Goal: Use online tool/utility: Utilize a website feature to perform a specific function

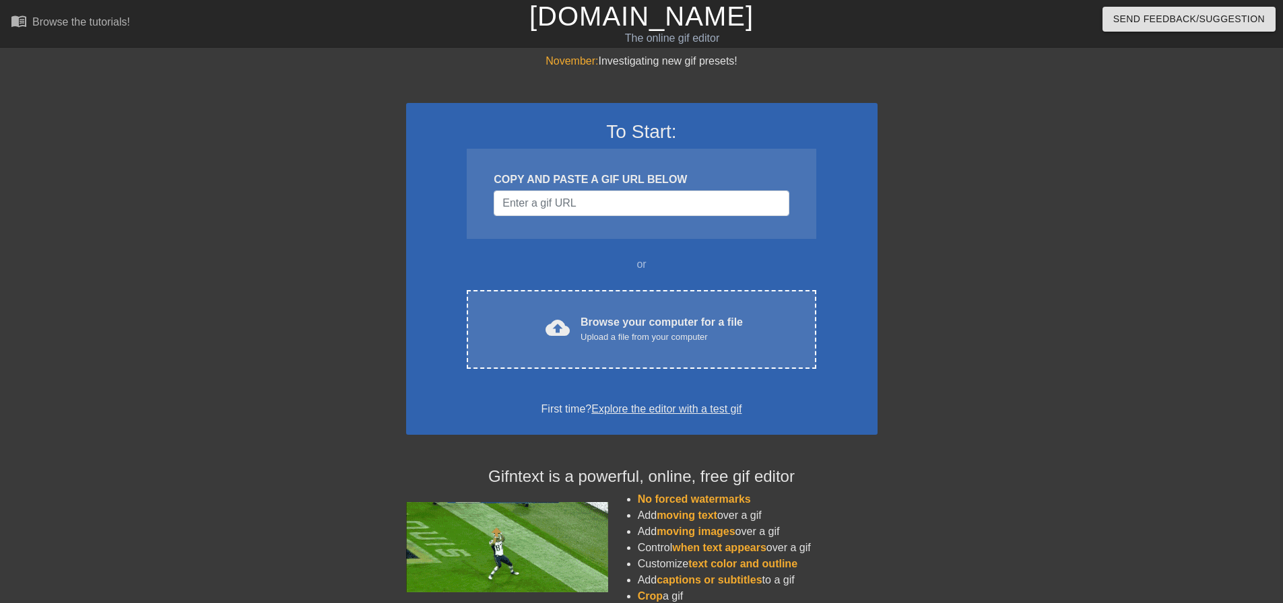
click at [601, 179] on div "COPY AND PASTE A GIF URL BELOW" at bounding box center [641, 180] width 295 height 16
click at [585, 204] on input "Username" at bounding box center [641, 204] width 295 height 26
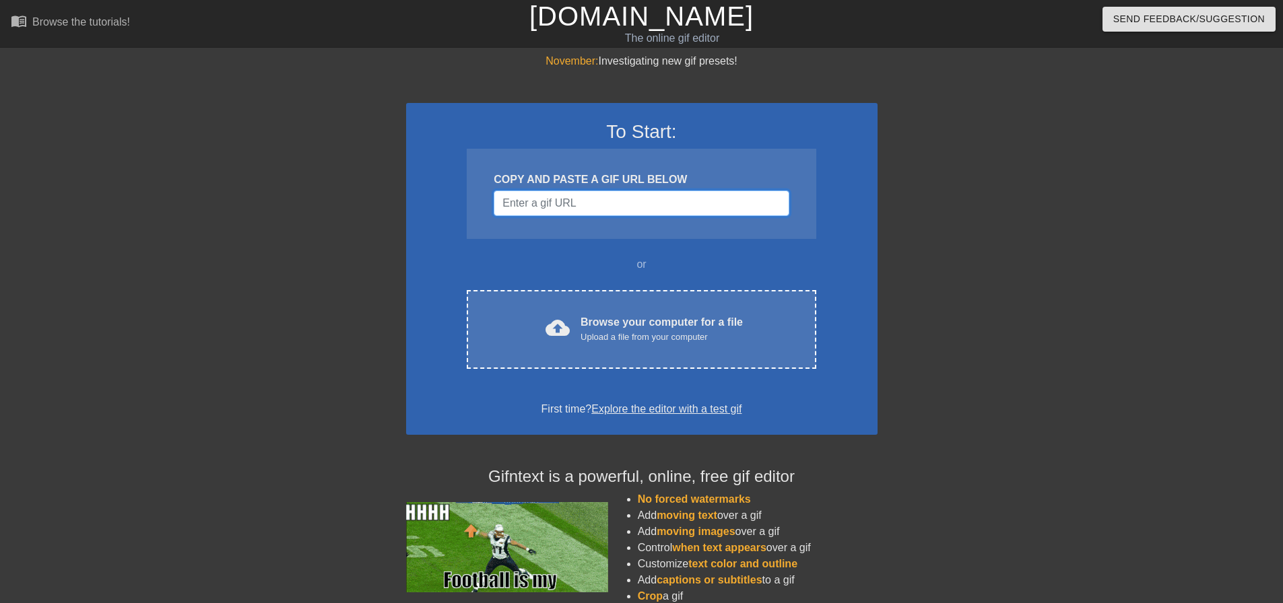
paste input "[URL][DOMAIN_NAME][DOMAIN_NAME]"
type input "[URL][DOMAIN_NAME][DOMAIN_NAME]"
click at [669, 210] on input "Username" at bounding box center [641, 204] width 295 height 26
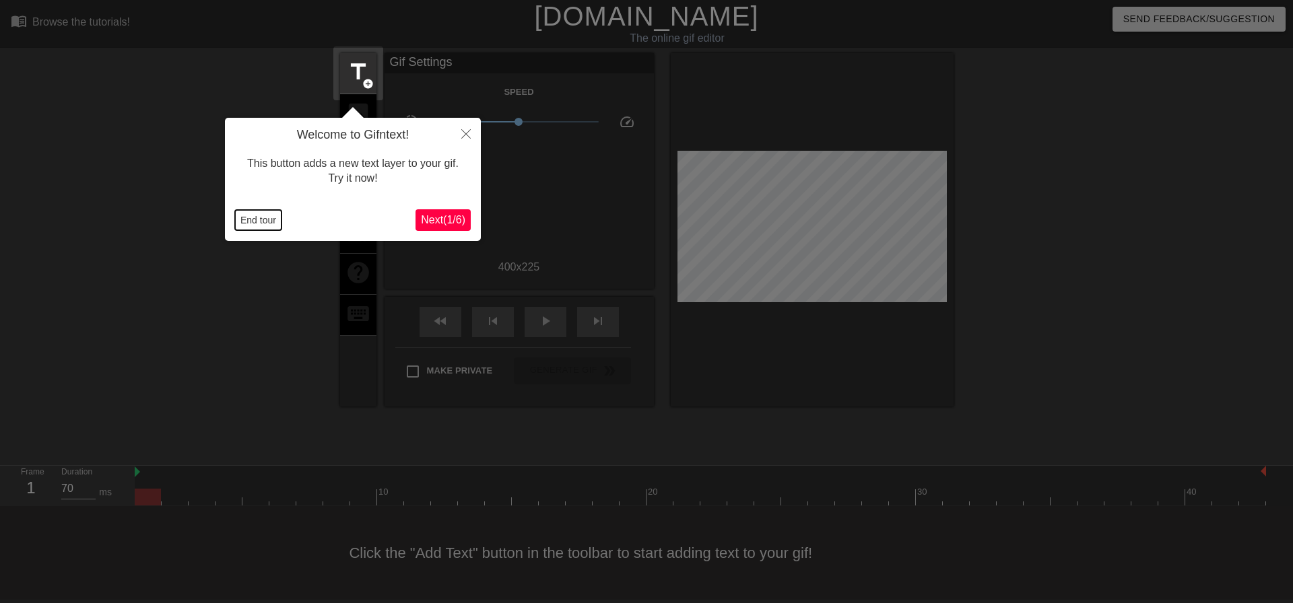
click at [260, 224] on button "End tour" at bounding box center [258, 220] width 46 height 20
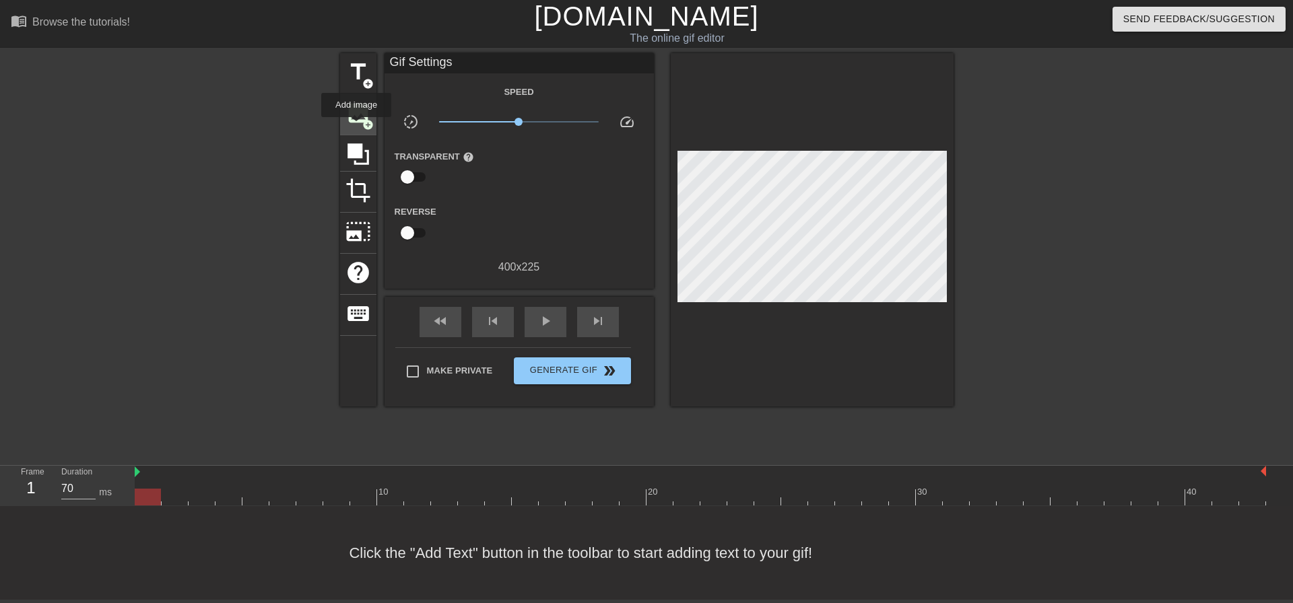
click at [356, 127] on div "image add_circle" at bounding box center [358, 114] width 36 height 41
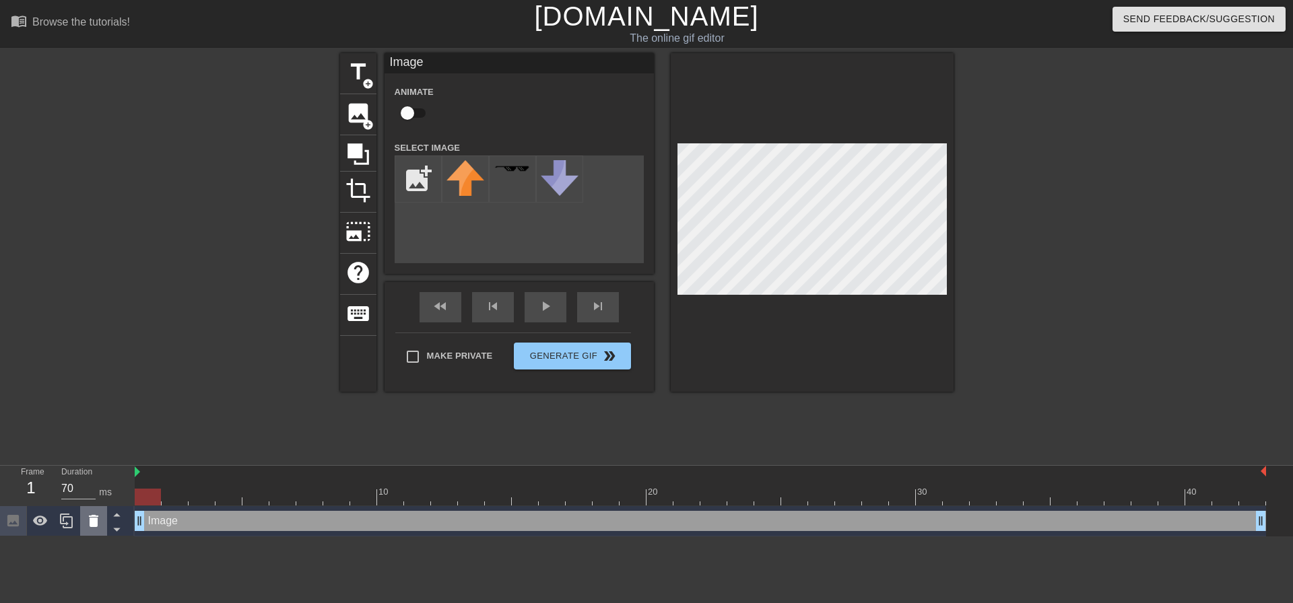
click at [90, 529] on icon at bounding box center [94, 521] width 16 height 16
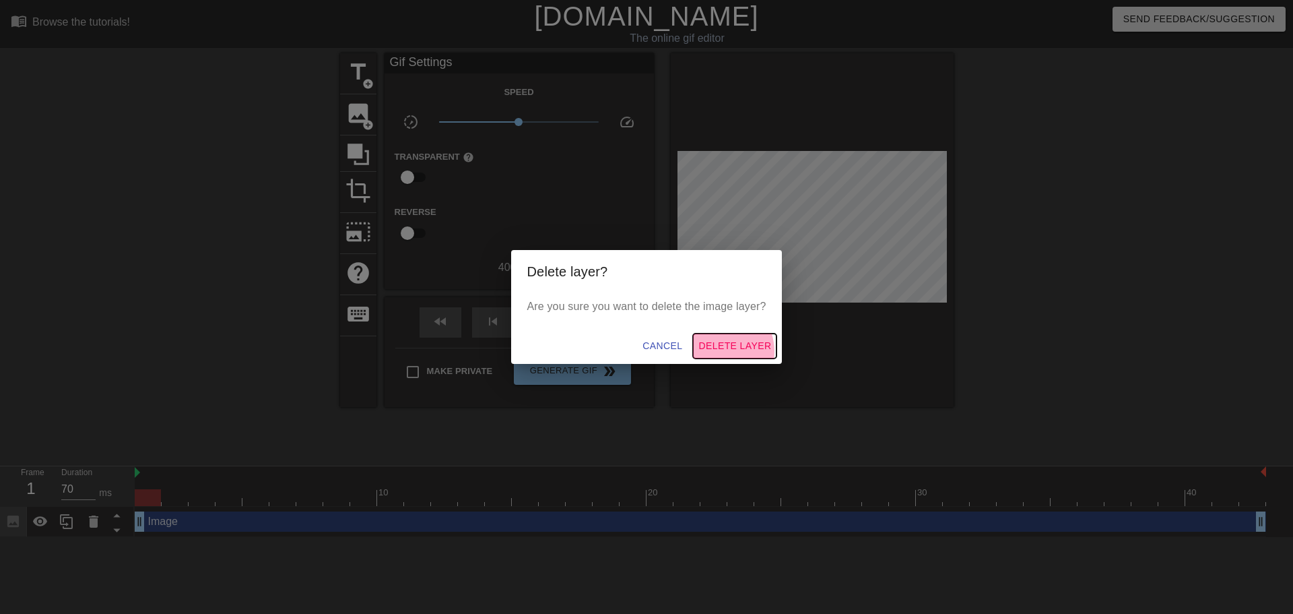
click at [721, 351] on span "Delete Layer" at bounding box center [734, 345] width 73 height 17
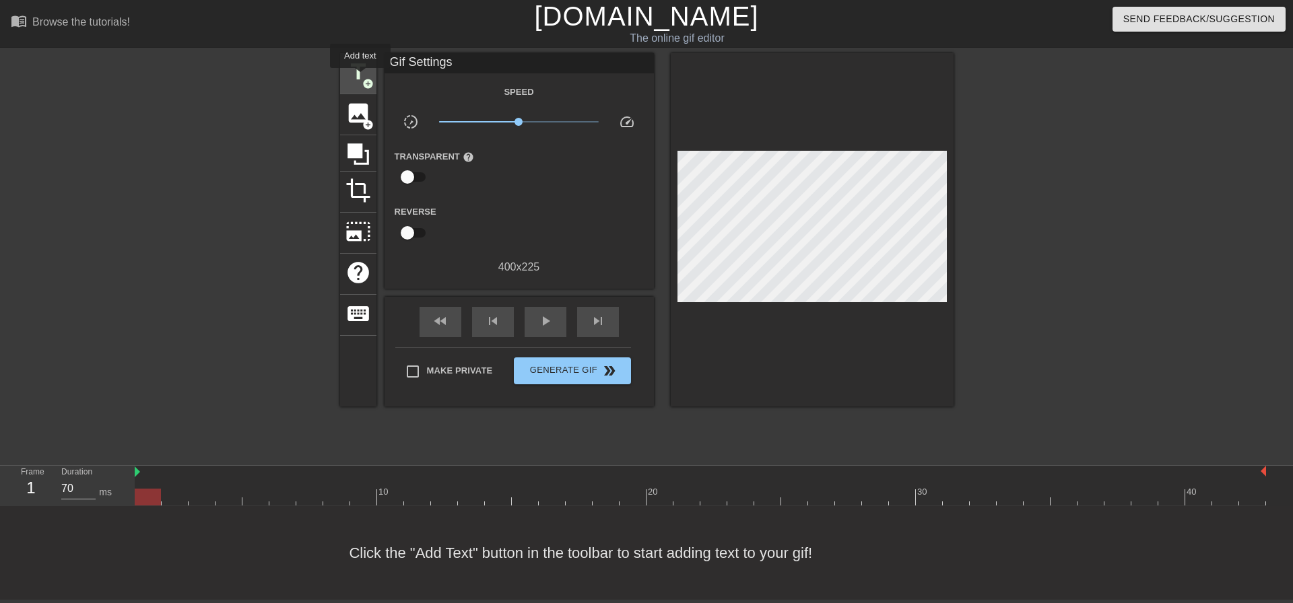
click at [360, 77] on span "title" at bounding box center [359, 72] width 26 height 26
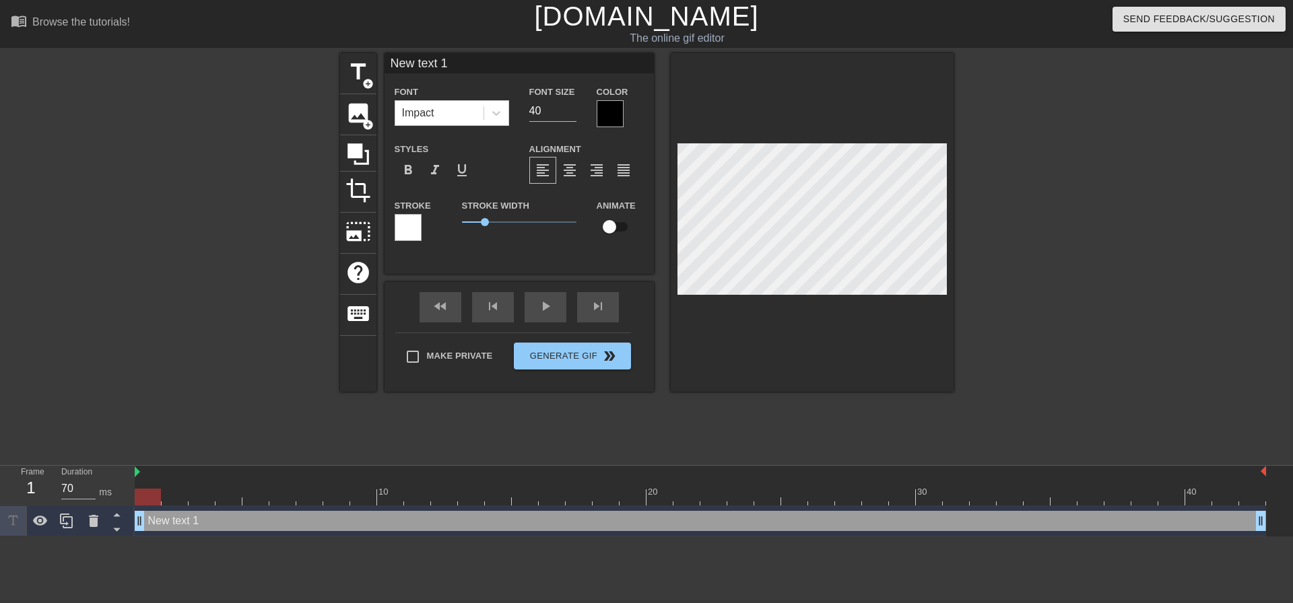
click at [620, 104] on div at bounding box center [610, 113] width 27 height 27
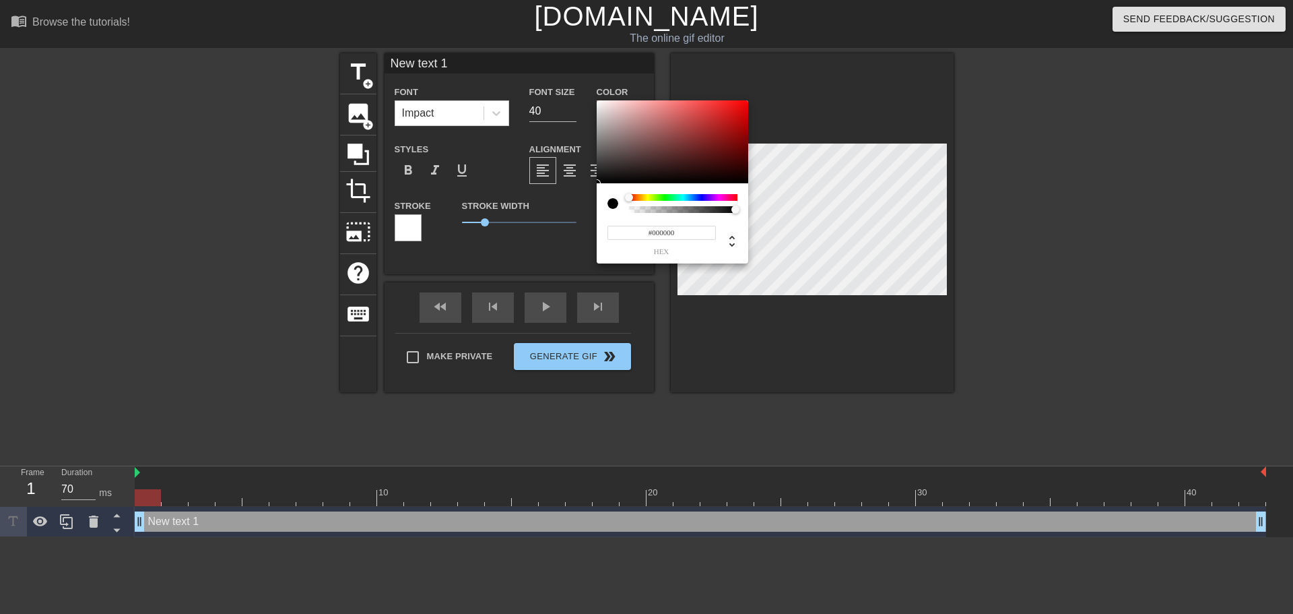
type input "#FAF0F0"
click at [602, 102] on div at bounding box center [673, 142] width 152 height 84
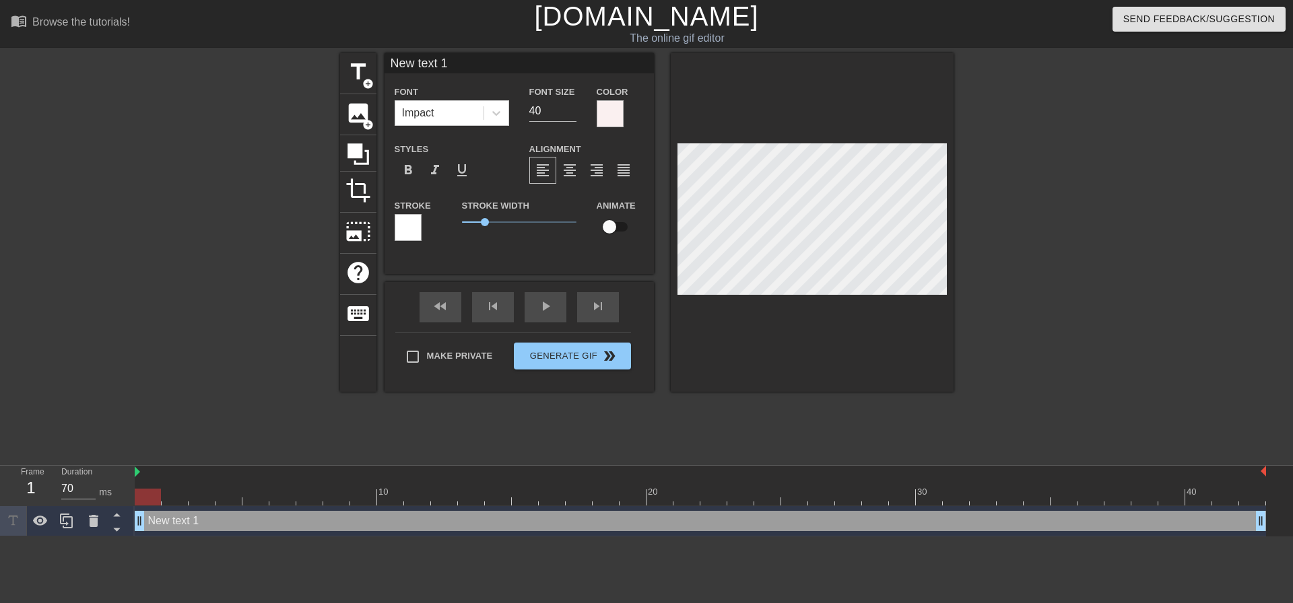
click at [414, 225] on div at bounding box center [408, 227] width 27 height 27
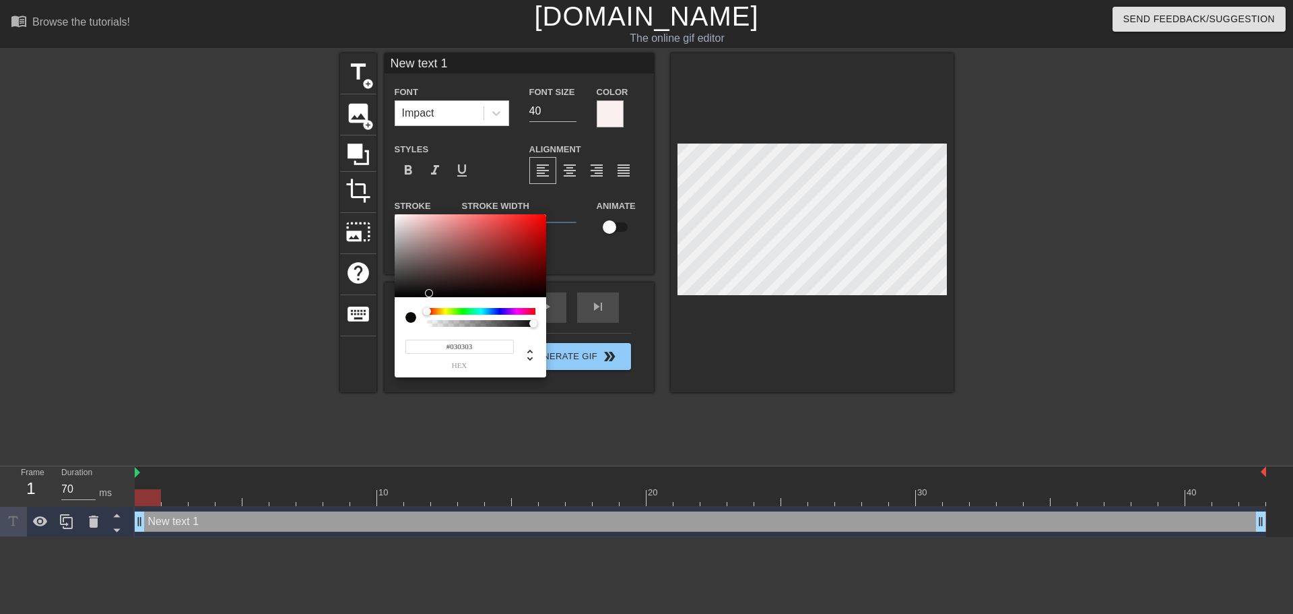
type input "#000000"
drag, startPoint x: 412, startPoint y: 275, endPoint x: 389, endPoint y: 298, distance: 31.9
click at [389, 298] on div "#000000 hex" at bounding box center [646, 307] width 1293 height 614
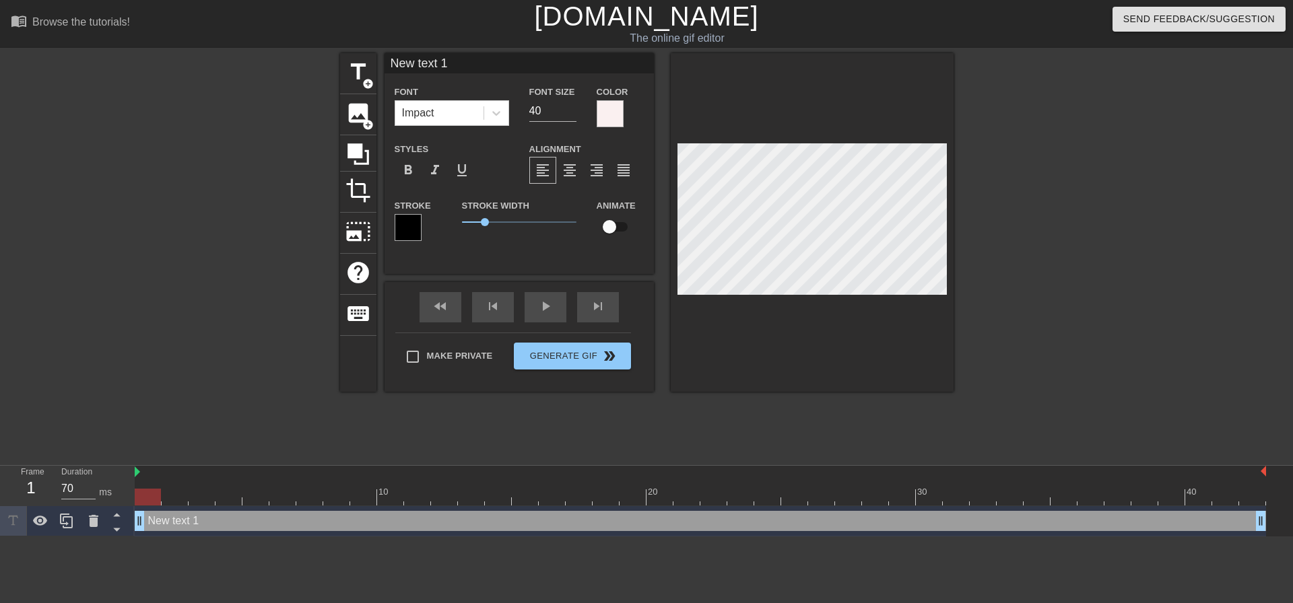
click at [466, 57] on input "New text 1" at bounding box center [519, 63] width 269 height 20
drag, startPoint x: 466, startPoint y: 57, endPoint x: 371, endPoint y: 54, distance: 95.0
click at [371, 54] on div "title add_circle image add_circle crop photo_size_select_large help keyboard Ne…" at bounding box center [647, 222] width 614 height 339
type input "LEGENDARY"
click at [570, 112] on input "39" at bounding box center [552, 111] width 47 height 22
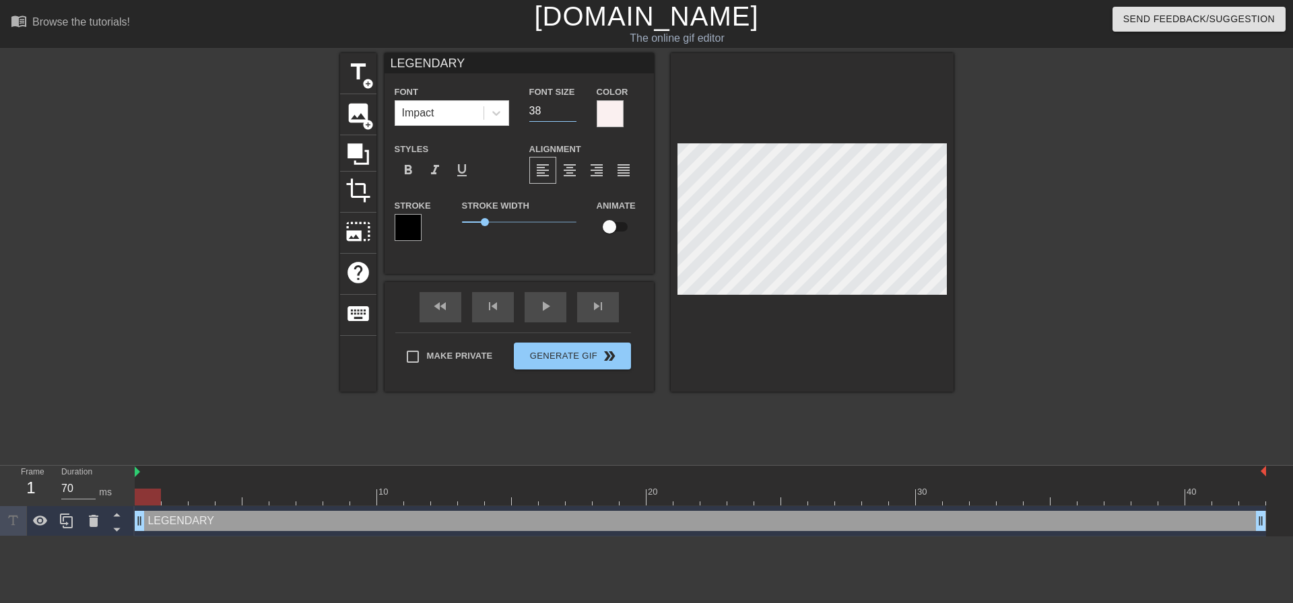
click at [570, 112] on input "38" at bounding box center [552, 111] width 47 height 22
click at [570, 112] on input "37" at bounding box center [552, 111] width 47 height 22
click at [570, 112] on input "36" at bounding box center [552, 111] width 47 height 22
click at [570, 112] on input "35" at bounding box center [552, 111] width 47 height 22
click at [570, 112] on input "34" at bounding box center [552, 111] width 47 height 22
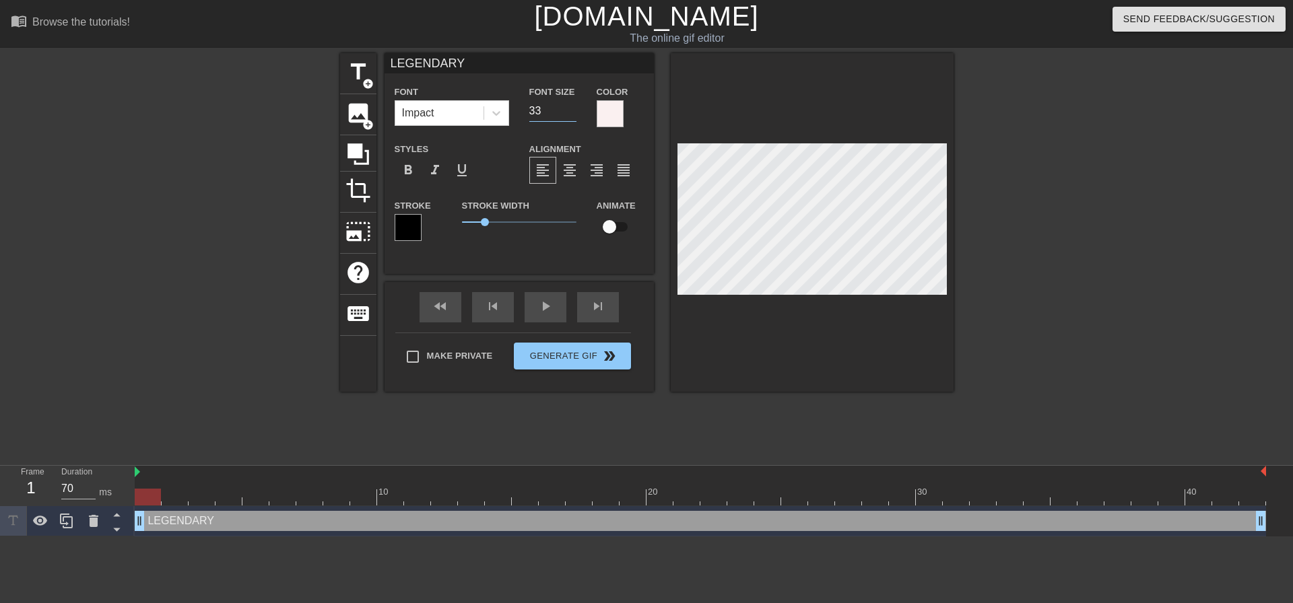
click at [570, 112] on input "33" at bounding box center [552, 111] width 47 height 22
click at [570, 112] on input "32" at bounding box center [552, 111] width 47 height 22
click at [570, 112] on input "31" at bounding box center [552, 111] width 47 height 22
click at [570, 112] on input "30" at bounding box center [552, 111] width 47 height 22
click at [570, 112] on input "29" at bounding box center [552, 111] width 47 height 22
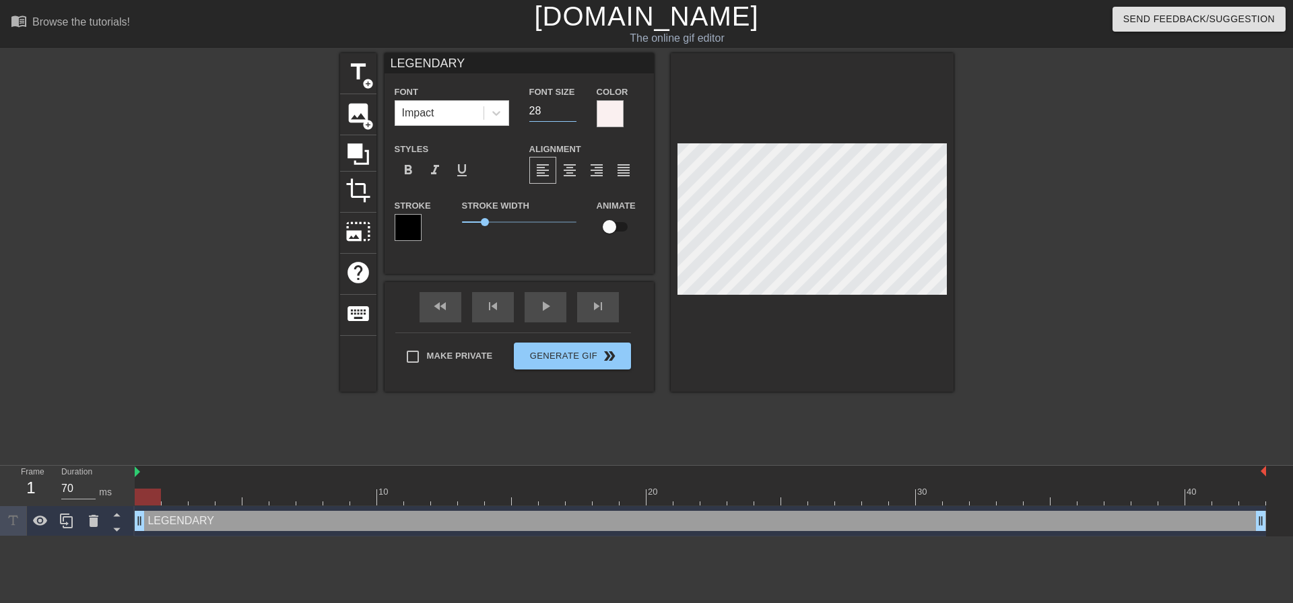
click at [570, 112] on input "28" at bounding box center [552, 111] width 47 height 22
type input "27"
click at [570, 112] on input "27" at bounding box center [552, 111] width 47 height 22
click at [489, 63] on input "LEGENDARY" at bounding box center [519, 63] width 269 height 20
type input "LEGENDARY MOVE"
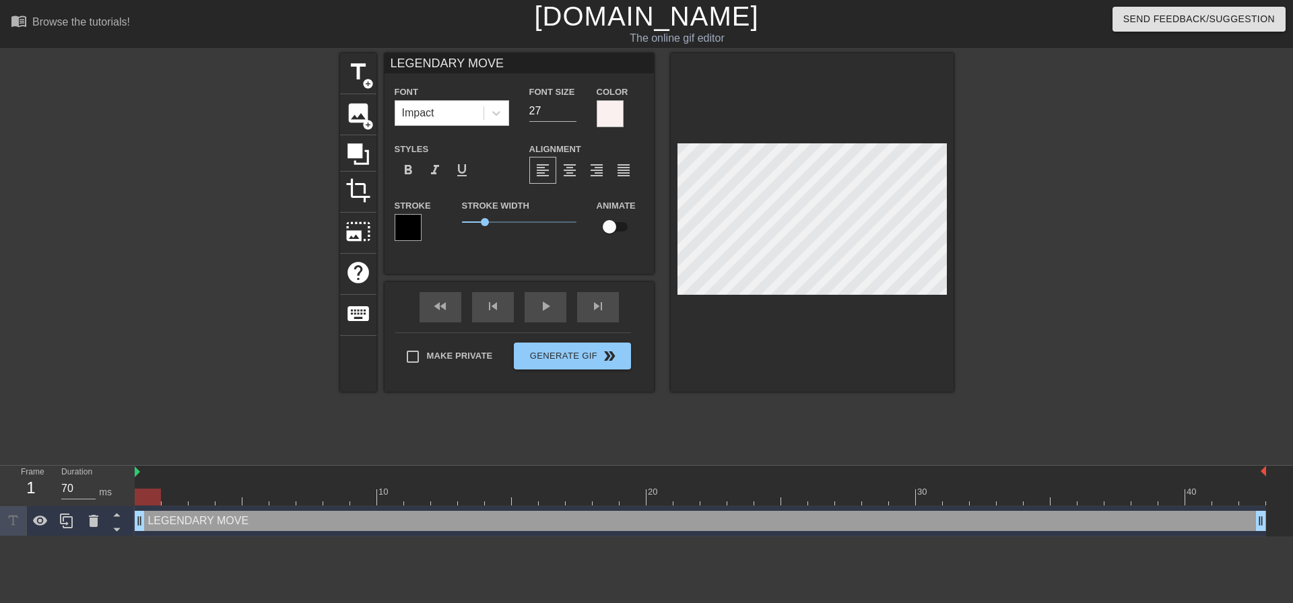
click at [601, 118] on div at bounding box center [610, 113] width 27 height 27
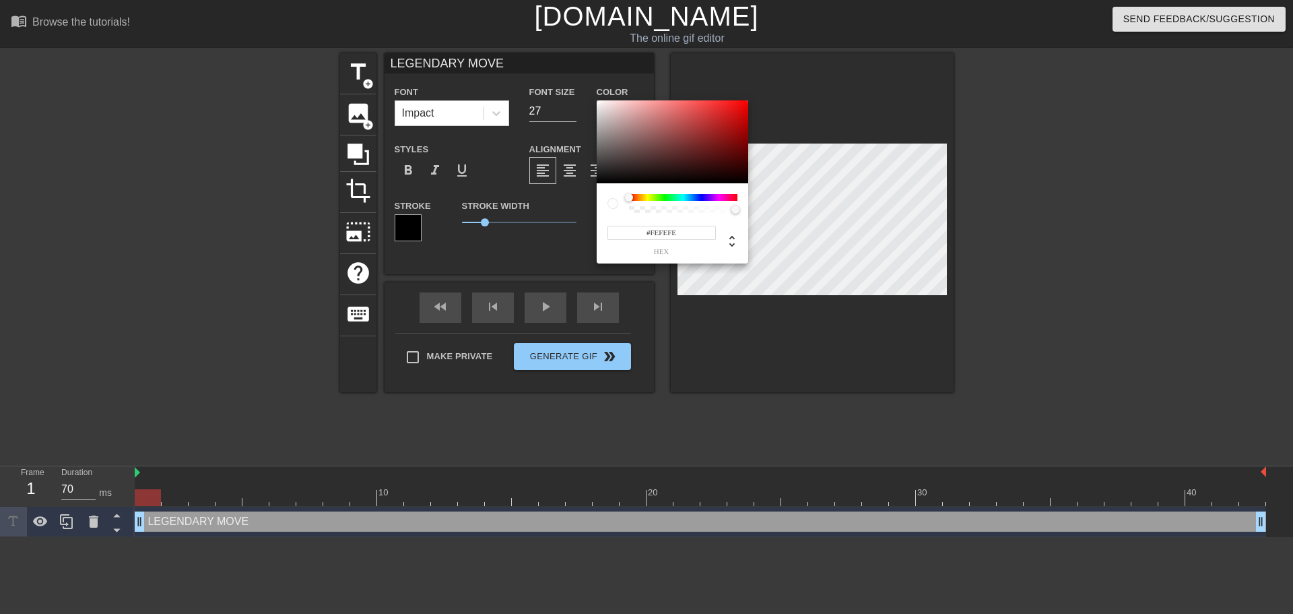
type input "#FFFFFF"
drag, startPoint x: 607, startPoint y: 112, endPoint x: 590, endPoint y: 88, distance: 29.0
click at [590, 89] on div "#FFFFFF hex" at bounding box center [646, 307] width 1293 height 614
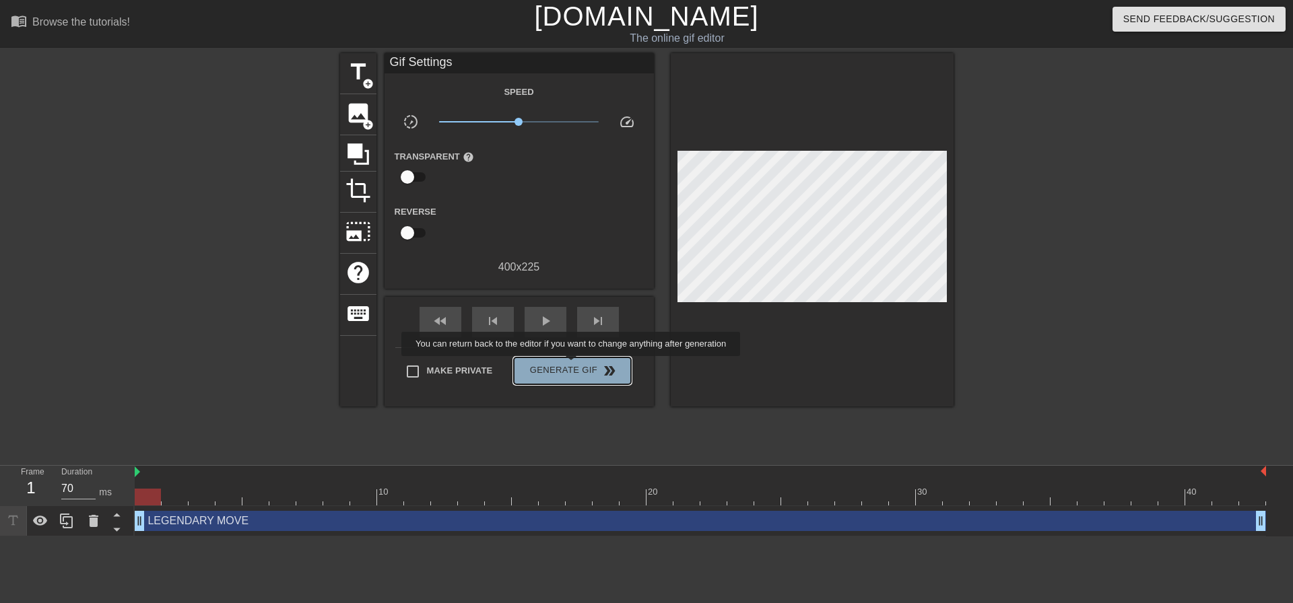
click at [572, 366] on span "Generate Gif double_arrow" at bounding box center [572, 371] width 106 height 16
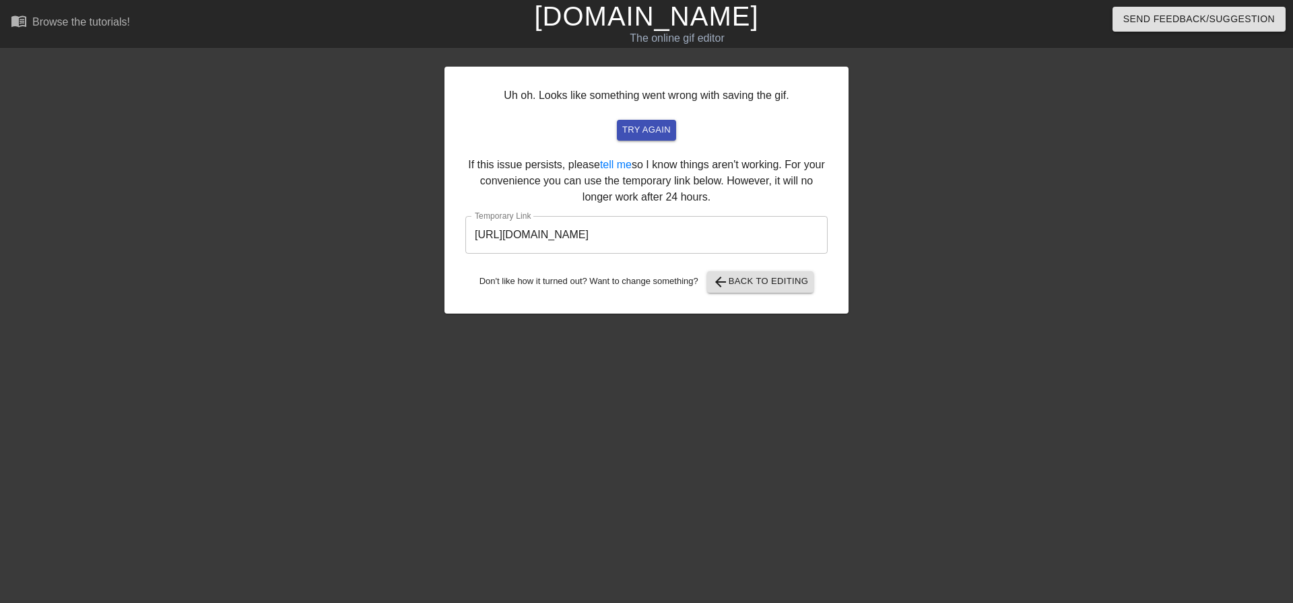
click at [739, 249] on input "[URL][DOMAIN_NAME]" at bounding box center [646, 235] width 362 height 38
click at [734, 240] on input "[URL][DOMAIN_NAME]" at bounding box center [646, 235] width 362 height 38
